Goal: Entertainment & Leisure: Consume media (video, audio)

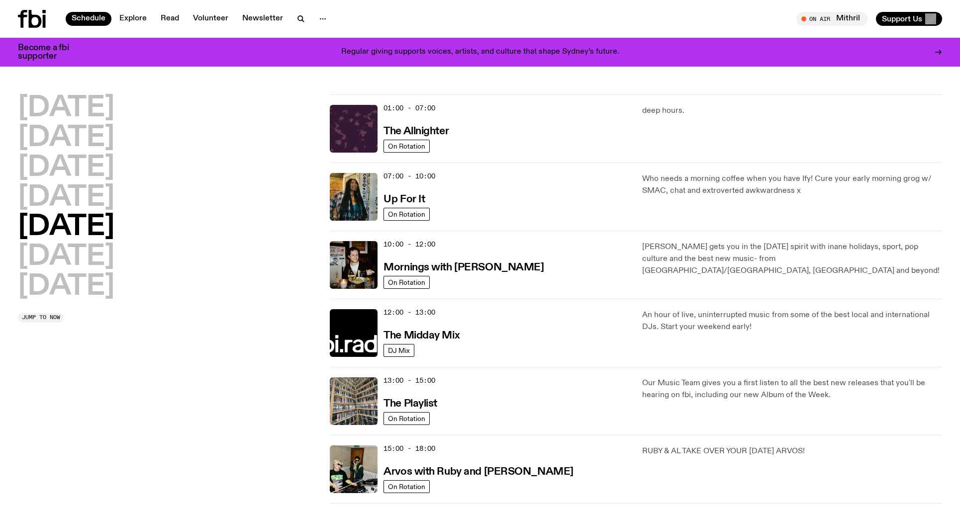
click at [31, 21] on icon at bounding box center [35, 19] width 13 height 18
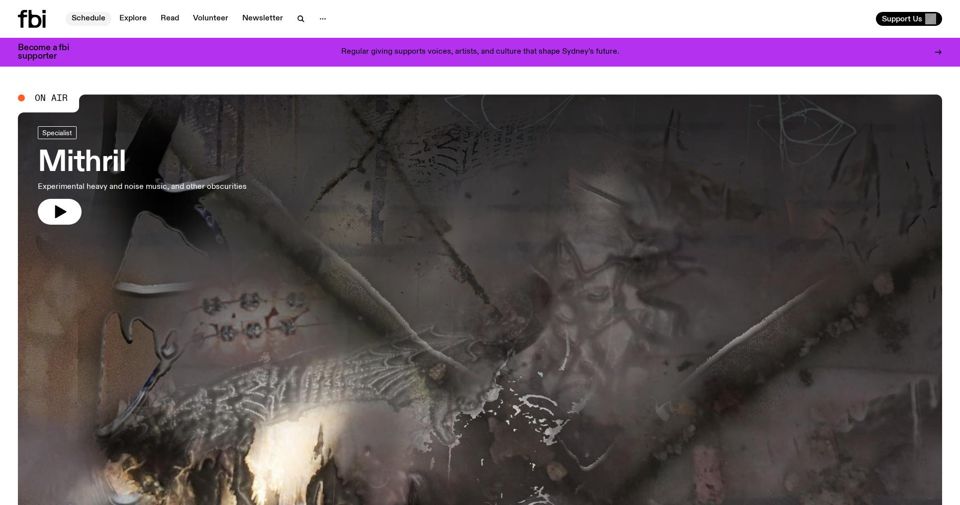
click at [85, 18] on link "Schedule" at bounding box center [89, 19] width 46 height 14
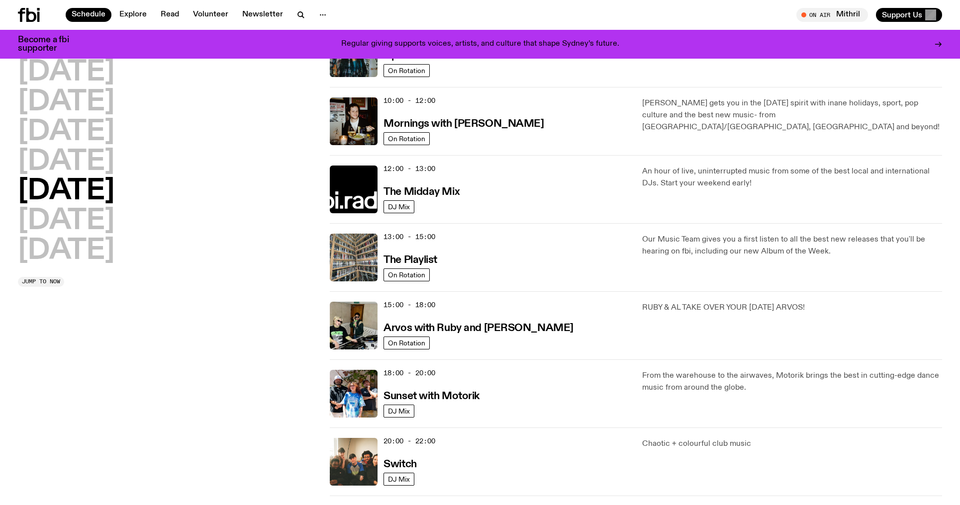
scroll to position [135, 0]
click at [73, 157] on h2 "[DATE]" at bounding box center [66, 162] width 96 height 28
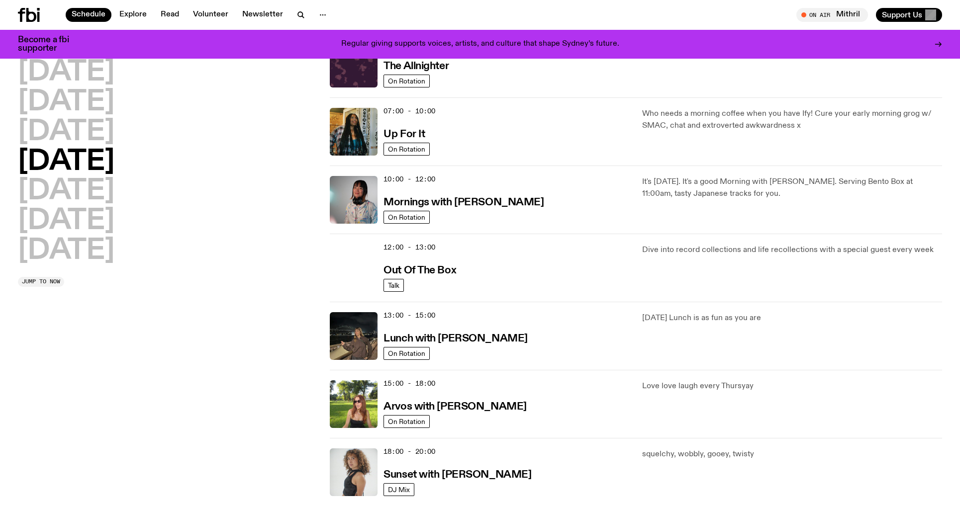
scroll to position [83, 0]
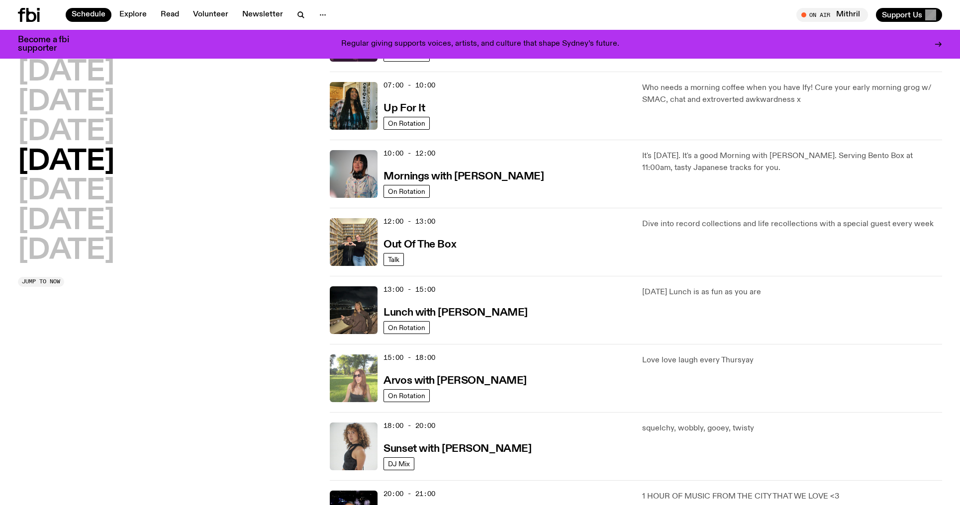
click at [359, 368] on img at bounding box center [354, 379] width 48 height 48
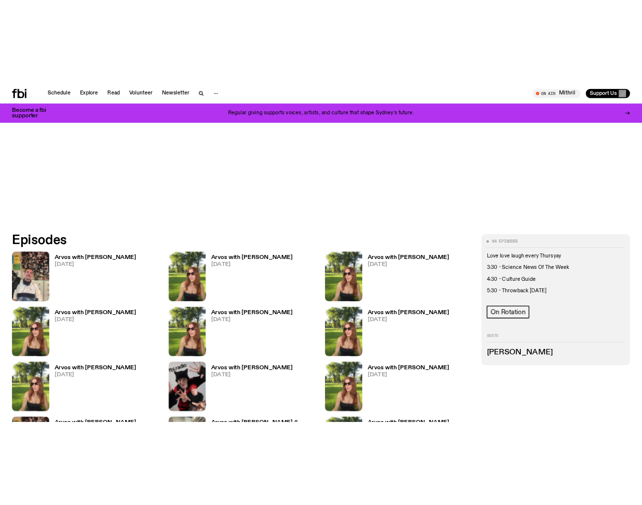
scroll to position [456, 0]
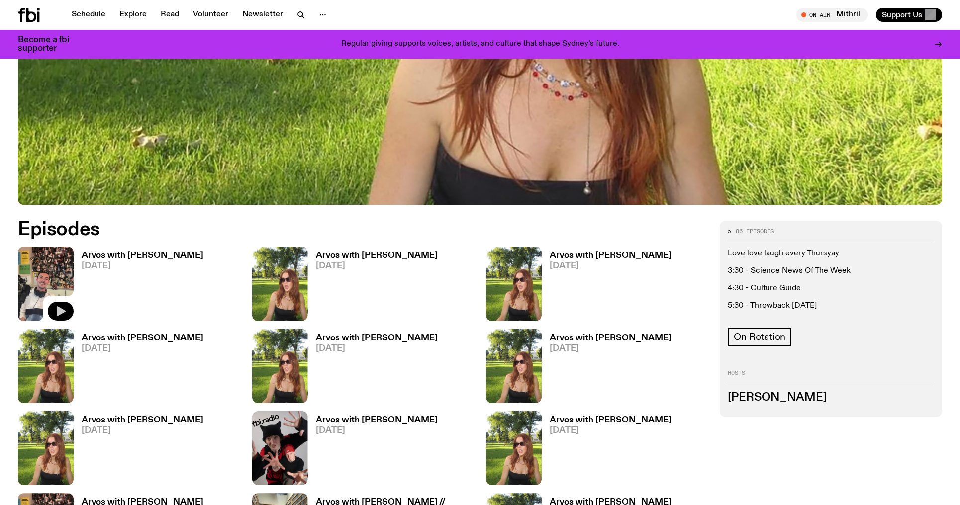
click at [63, 312] on icon "button" at bounding box center [61, 311] width 8 height 10
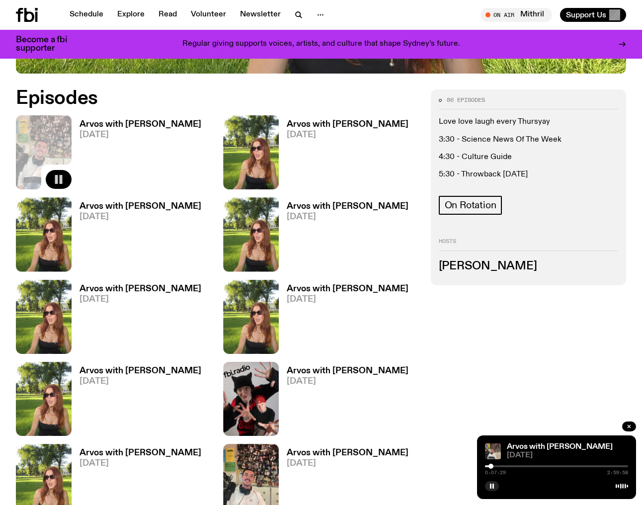
click at [491, 467] on div at bounding box center [491, 466] width 5 height 5
click at [493, 467] on div at bounding box center [493, 466] width 5 height 5
click at [495, 467] on div at bounding box center [494, 466] width 5 height 5
